Goal: Transaction & Acquisition: Purchase product/service

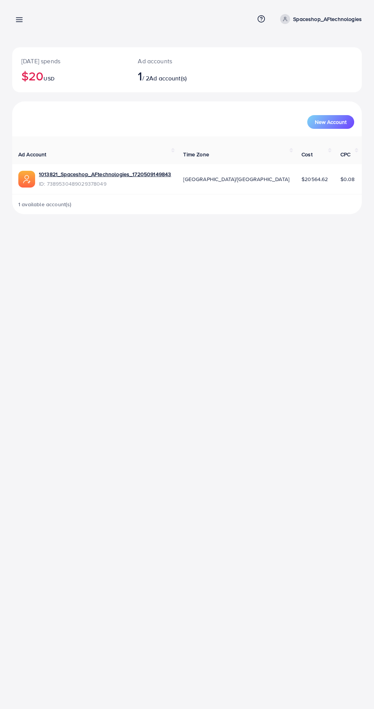
click at [19, 23] on icon at bounding box center [19, 20] width 8 height 8
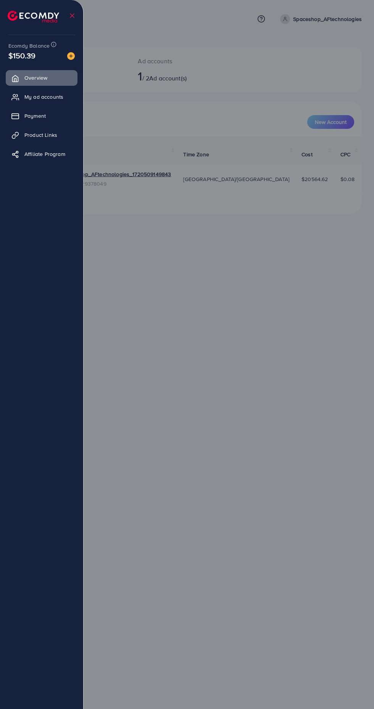
click at [15, 116] on icon at bounding box center [15, 116] width 8 height 8
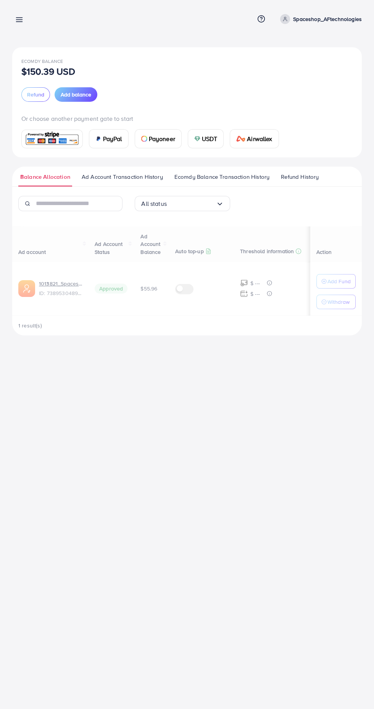
click at [205, 141] on span "USDT" at bounding box center [210, 138] width 16 height 9
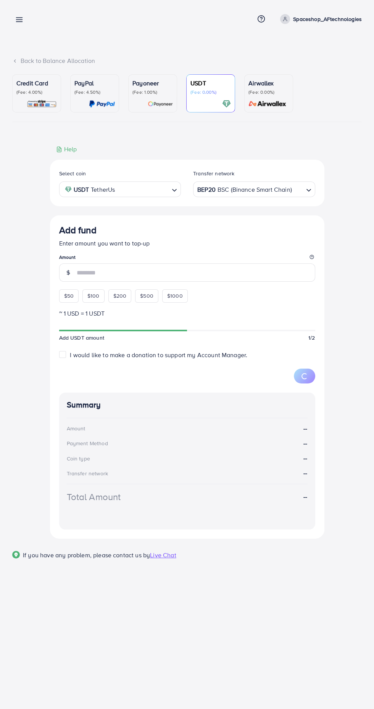
click at [204, 144] on div "Credit Card (Fee: 4.00%) PayPal (Fee: 4.50%) Payoneer (Fee: 1.00%) USDT (Fee: 0…" at bounding box center [186, 321] width 349 height 494
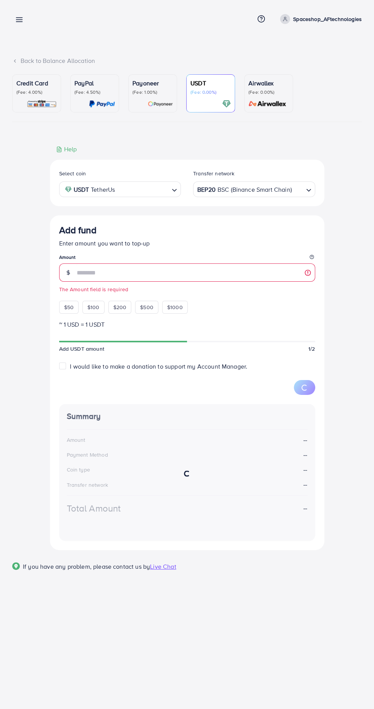
click at [259, 194] on div "BEP20 BSC (Binance Smart Chain)" at bounding box center [250, 188] width 108 height 13
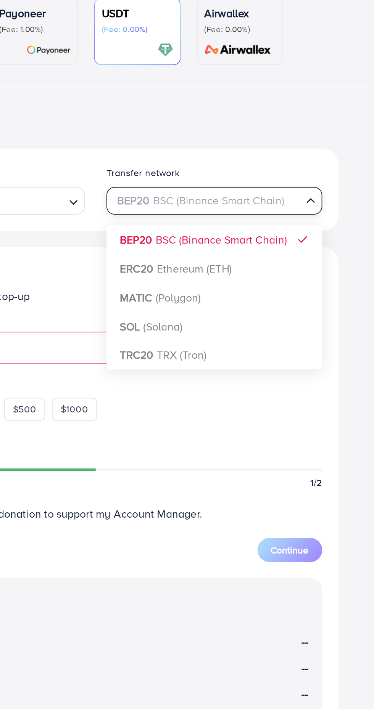
click at [236, 280] on div "Select coin USDT TetherUs Loading... Transfer network BEP20 BSC (Binance Smart …" at bounding box center [187, 354] width 274 height 389
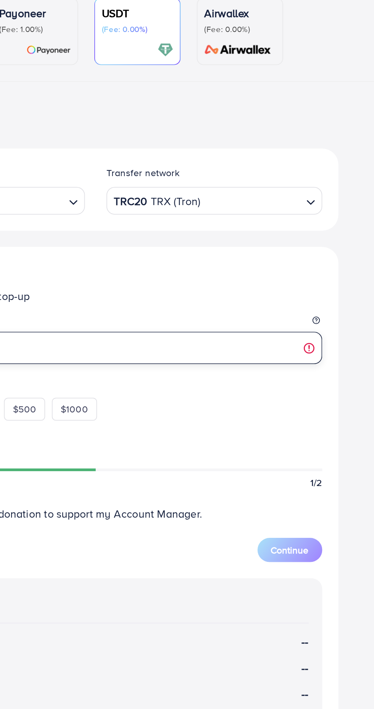
click at [232, 276] on input "number" at bounding box center [196, 272] width 238 height 18
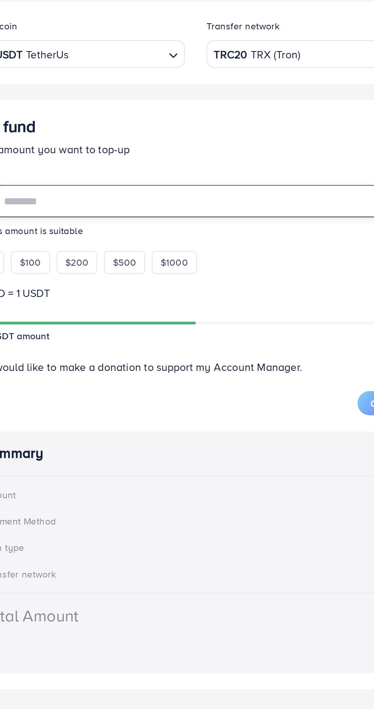
type input "***"
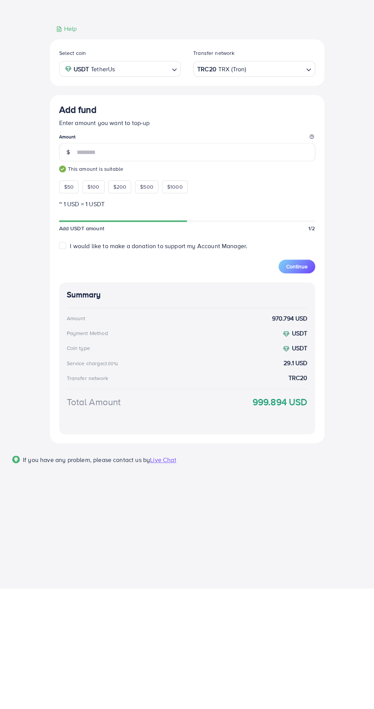
click at [293, 385] on span "Continue" at bounding box center [296, 387] width 21 height 8
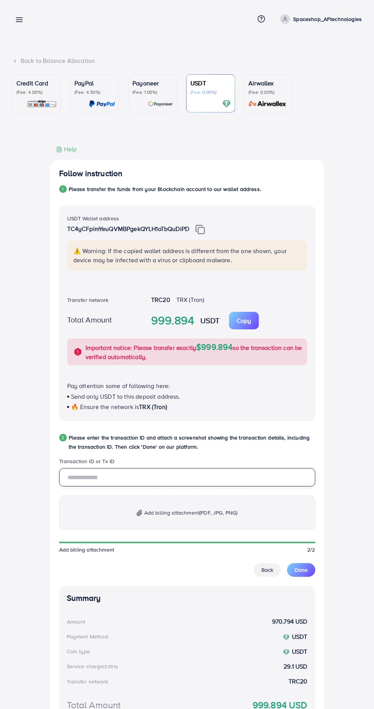
click at [93, 481] on input "text" at bounding box center [187, 477] width 256 height 18
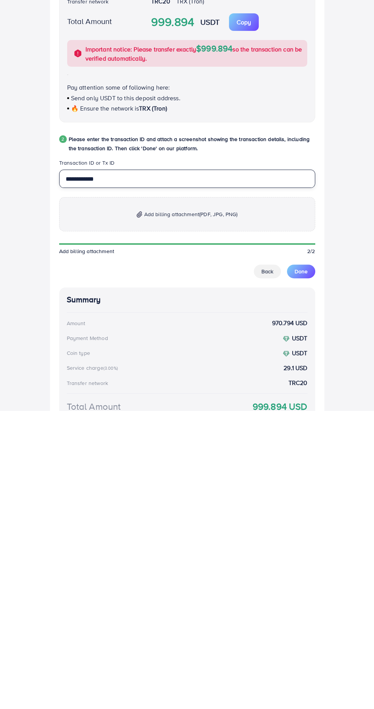
type input "**********"
click at [273, 513] on p "Add billing attachment (PDF, JPG, PNG)" at bounding box center [187, 513] width 256 height 34
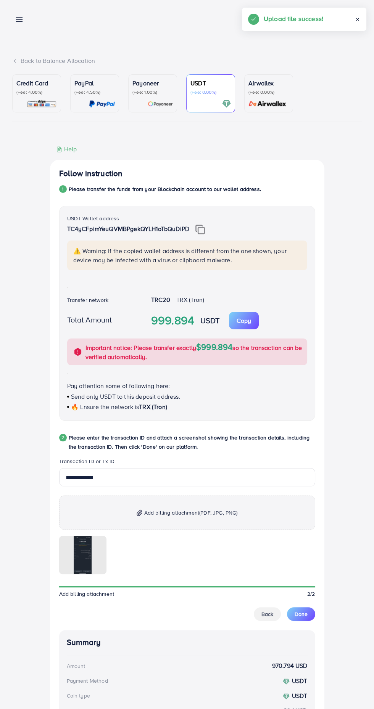
click at [300, 615] on span "Done" at bounding box center [300, 614] width 13 height 8
